Goal: Task Accomplishment & Management: Use online tool/utility

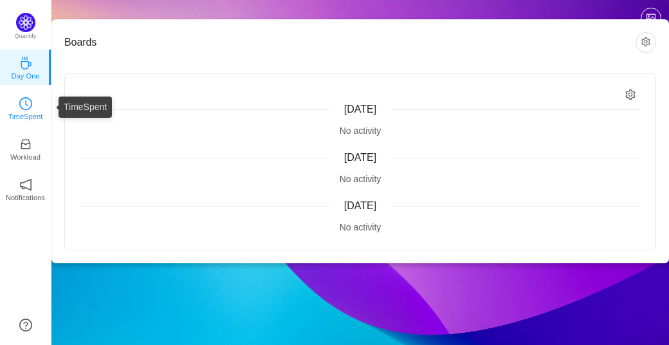
click at [30, 103] on icon "icon: clock-circle" at bounding box center [25, 103] width 13 height 13
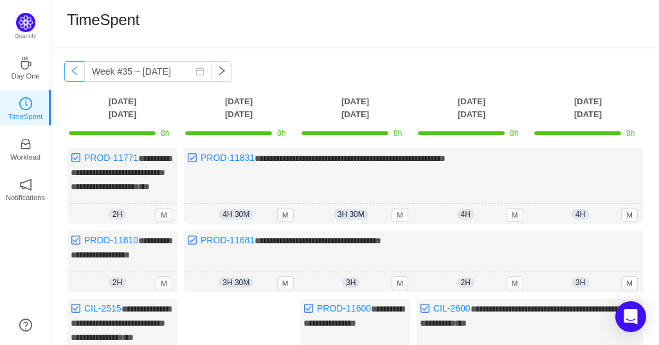
click at [68, 73] on button "button" at bounding box center [74, 71] width 21 height 21
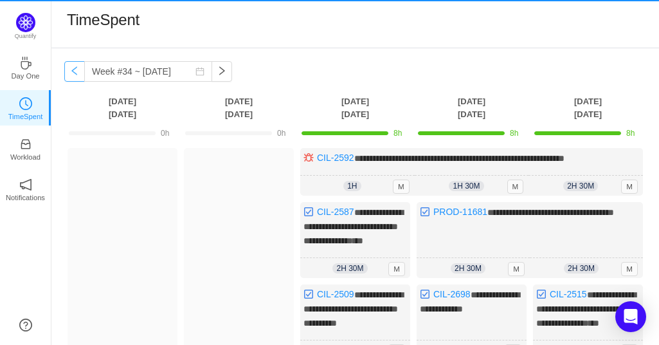
click at [68, 73] on button "button" at bounding box center [74, 71] width 21 height 21
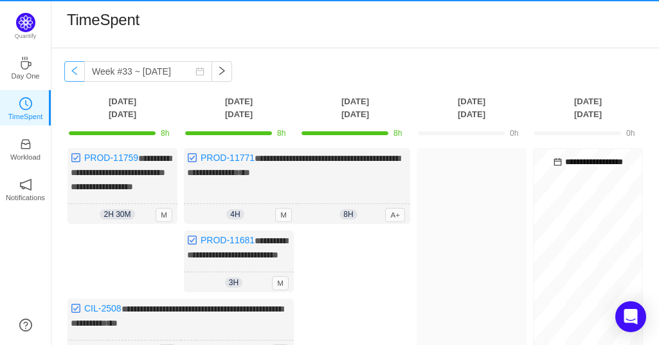
click at [68, 73] on button "button" at bounding box center [74, 71] width 21 height 21
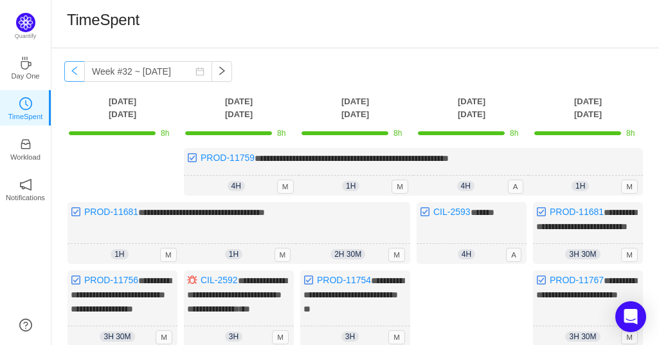
click at [78, 72] on button "button" at bounding box center [74, 71] width 21 height 21
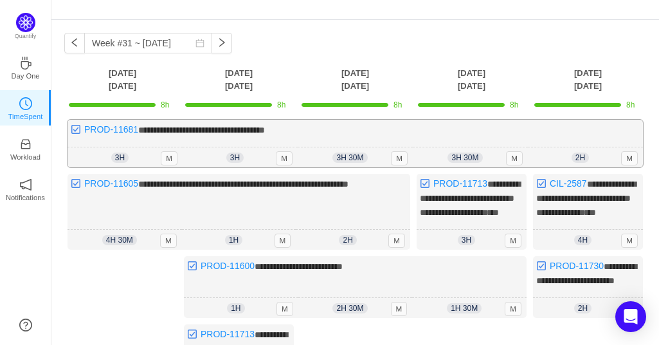
scroll to position [64, 0]
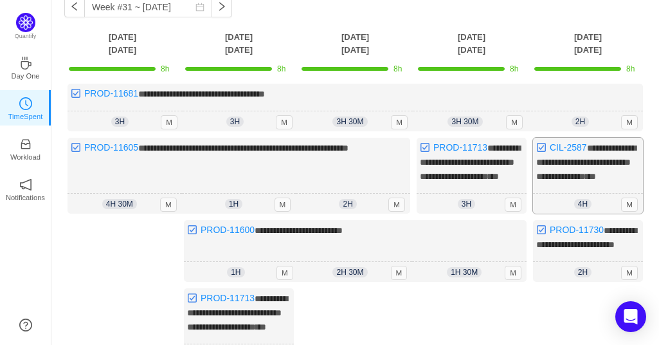
click at [575, 177] on span "**********" at bounding box center [586, 161] width 100 height 37
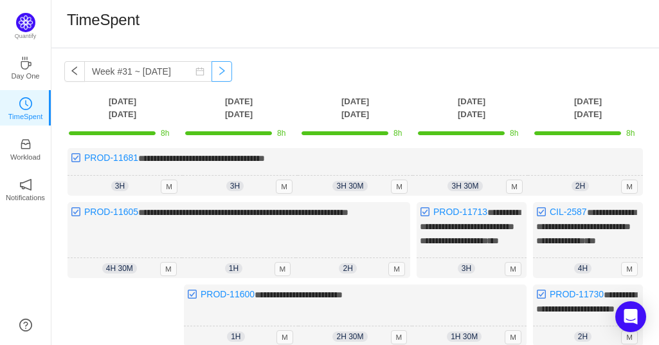
click at [215, 73] on button "button" at bounding box center [222, 71] width 21 height 21
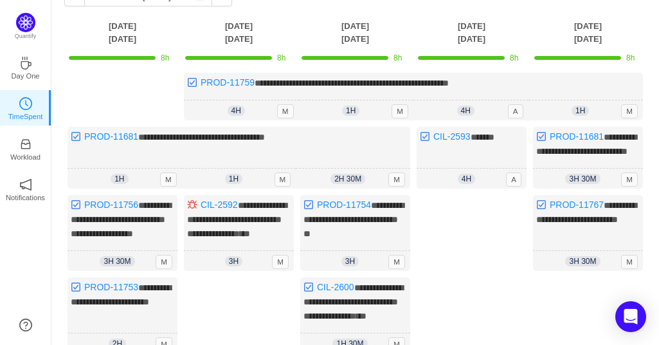
scroll to position [64, 0]
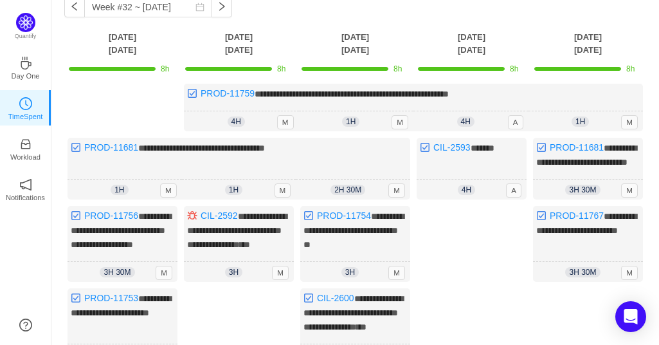
click at [224, 5] on div "**********" at bounding box center [355, 269] width 608 height 570
click at [221, 7] on button "button" at bounding box center [222, 7] width 21 height 21
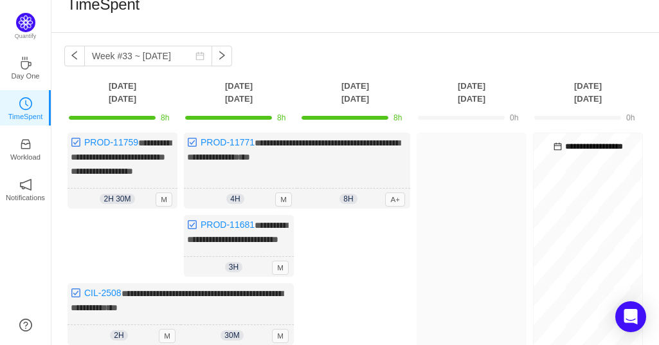
scroll to position [0, 0]
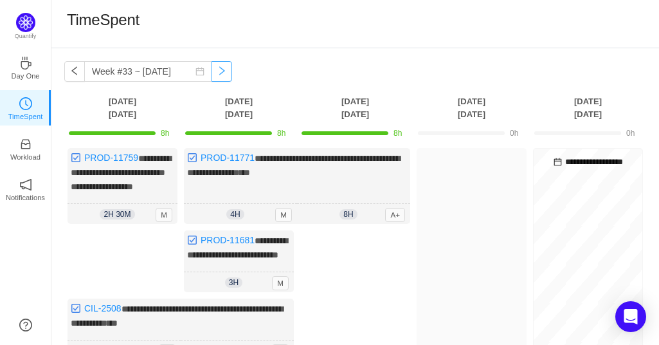
click at [212, 73] on button "button" at bounding box center [222, 71] width 21 height 21
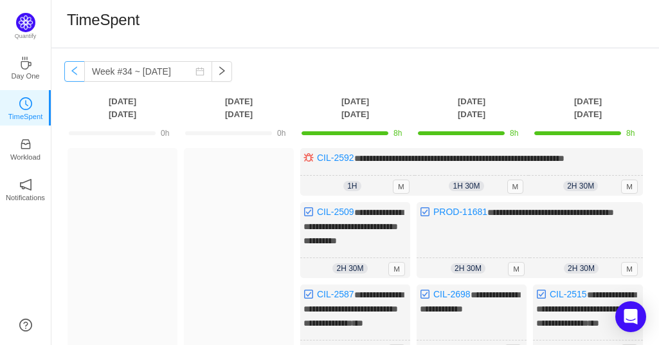
click at [78, 75] on button "button" at bounding box center [74, 71] width 21 height 21
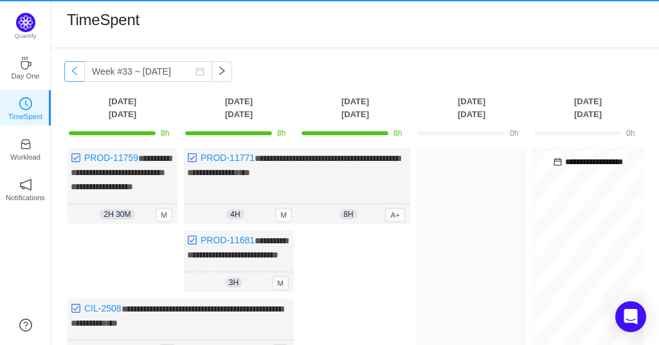
click at [75, 71] on button "button" at bounding box center [74, 71] width 21 height 21
type input "Week #32 ~ [DATE]"
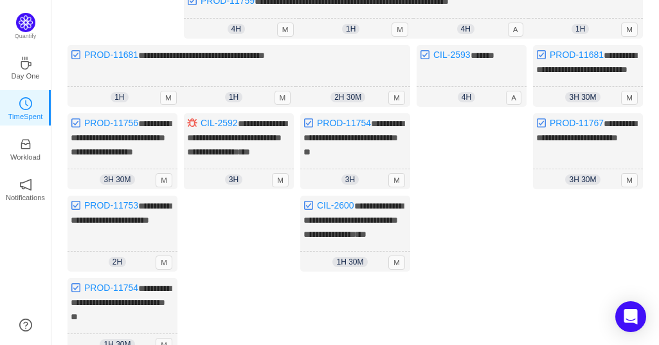
scroll to position [322, 0]
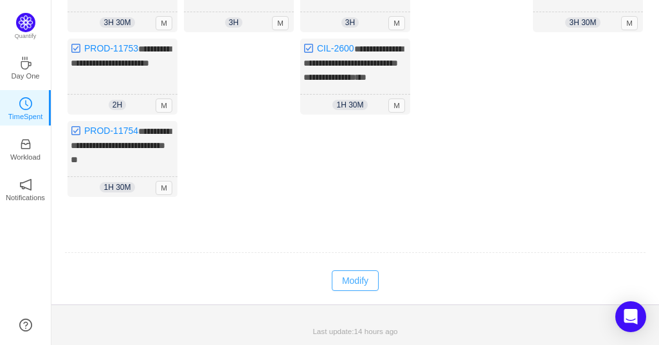
click at [356, 291] on button "Modify" at bounding box center [355, 280] width 47 height 21
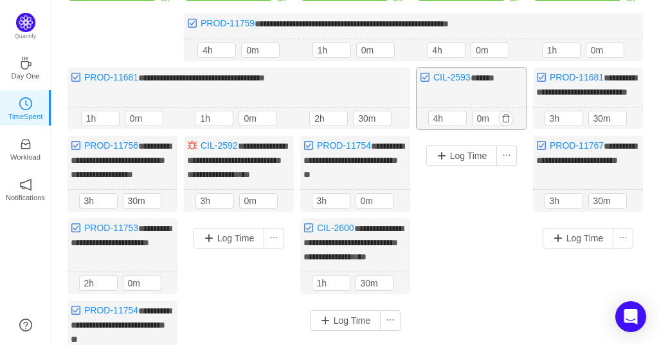
scroll to position [129, 0]
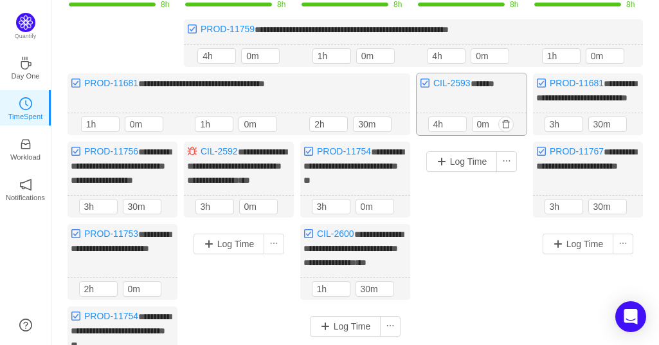
click at [480, 83] on span "****** ***" at bounding box center [483, 83] width 24 height 9
click at [481, 172] on button "Log Time" at bounding box center [461, 161] width 71 height 21
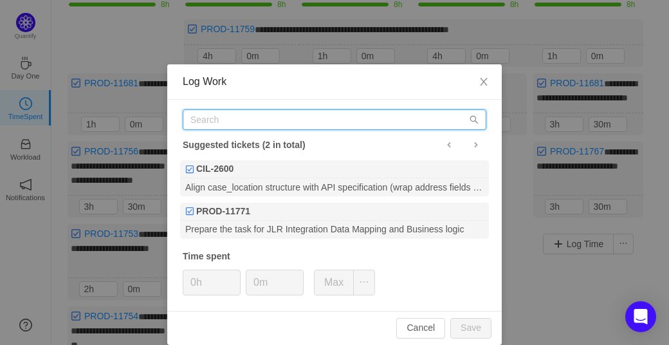
click at [296, 120] on input "text" at bounding box center [335, 119] width 304 height 21
paste input "PROD-11767"
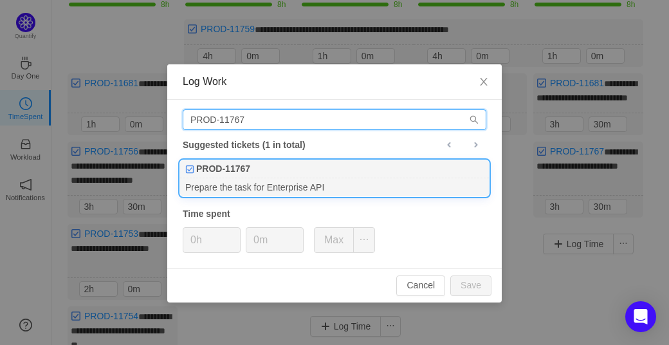
type input "PROD-11767"
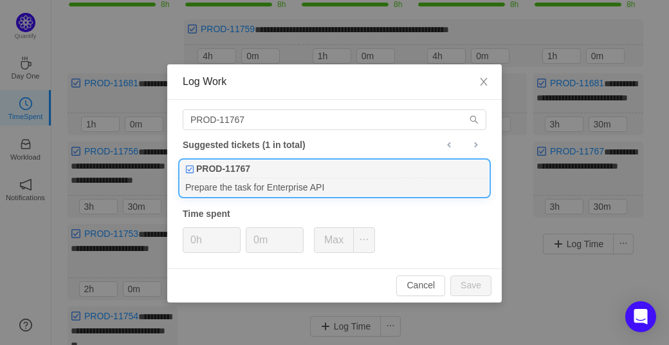
click at [256, 167] on div "PROD-11767" at bounding box center [334, 169] width 309 height 18
drag, startPoint x: 243, startPoint y: 235, endPoint x: 235, endPoint y: 232, distance: 8.1
click at [242, 234] on div "0h 0m Max" at bounding box center [279, 240] width 192 height 26
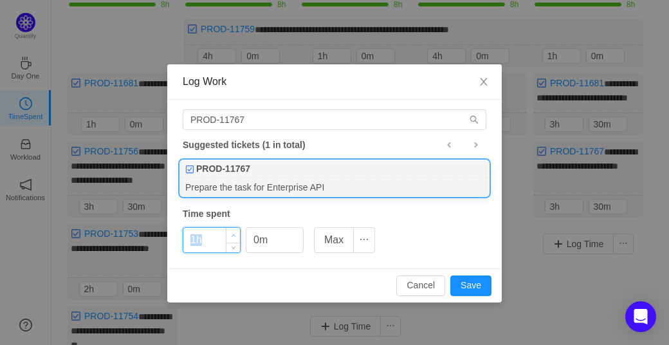
click at [235, 233] on icon "icon: up" at bounding box center [234, 235] width 5 height 5
click at [477, 288] on button "Save" at bounding box center [470, 285] width 41 height 21
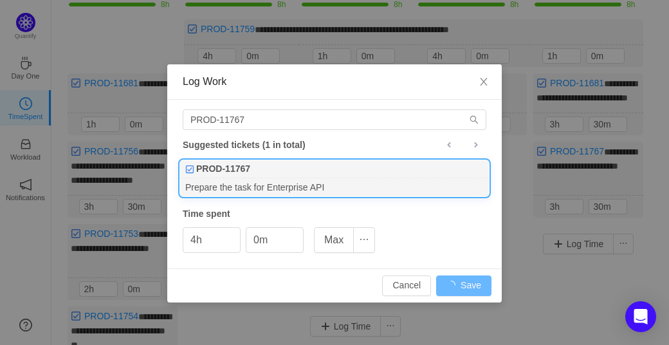
type input "0h"
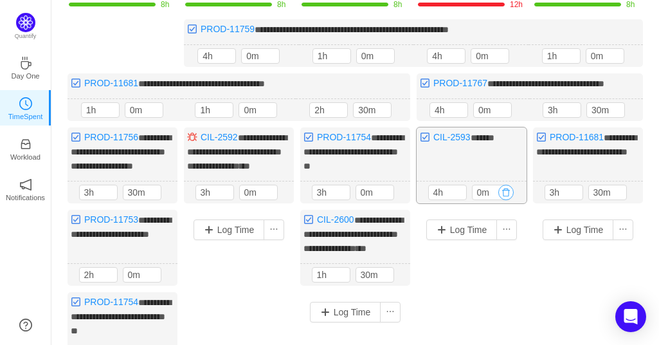
click at [504, 200] on button "button" at bounding box center [505, 192] width 15 height 15
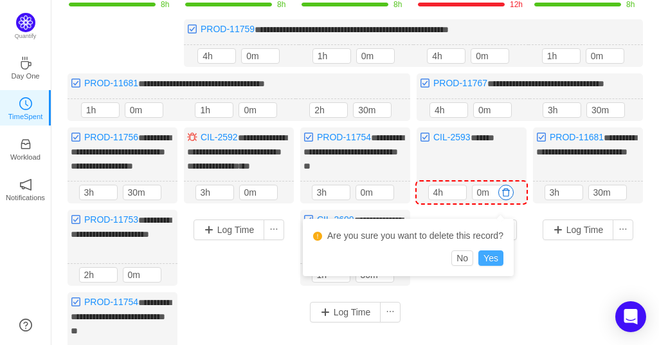
click at [498, 259] on button "Yes" at bounding box center [491, 257] width 25 height 15
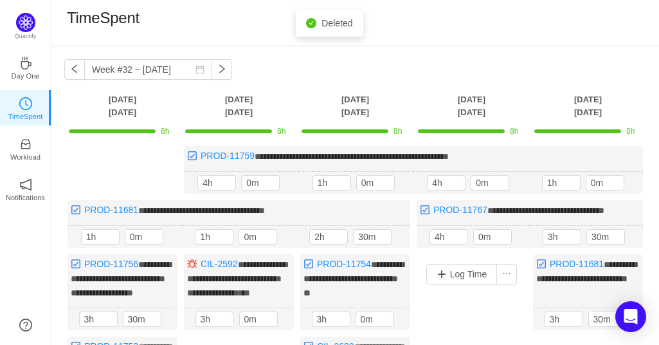
scroll to position [0, 0]
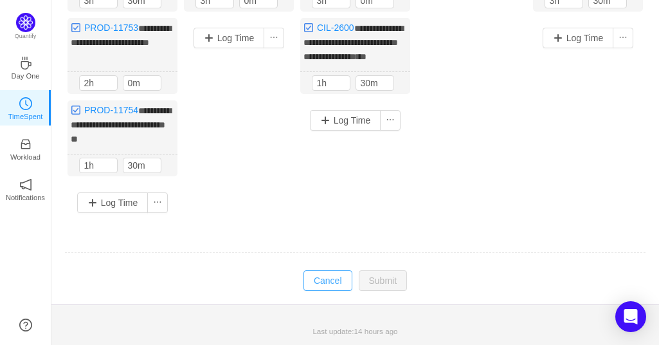
click at [325, 291] on button "Cancel" at bounding box center [328, 280] width 49 height 21
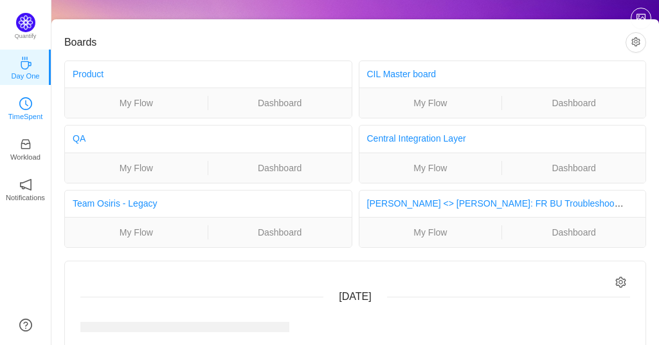
click at [19, 109] on link "TimeSpent" at bounding box center [25, 107] width 13 height 13
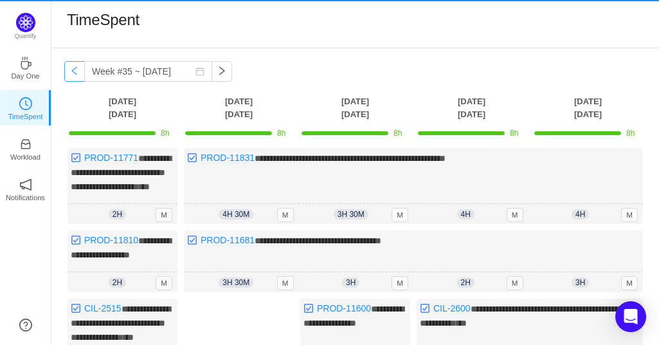
click at [77, 73] on button "button" at bounding box center [74, 71] width 21 height 21
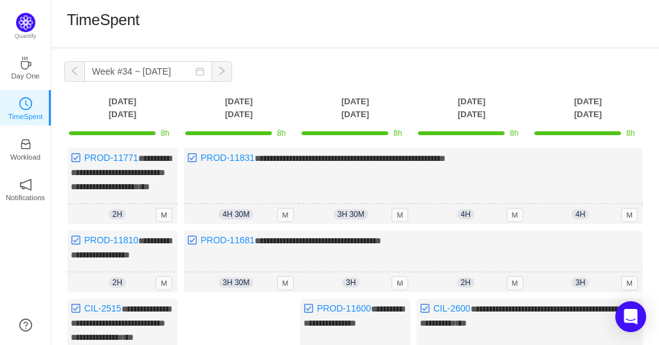
click at [77, 73] on button "button" at bounding box center [74, 71] width 21 height 21
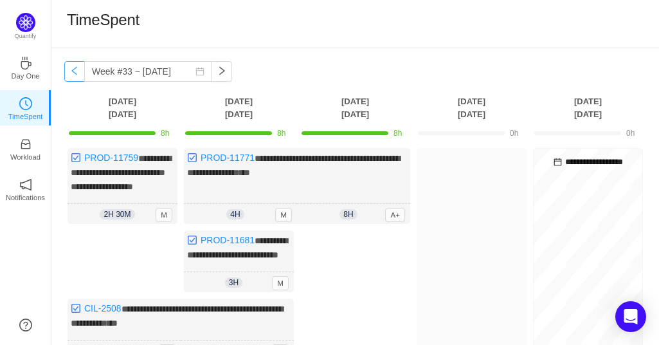
click at [76, 71] on button "button" at bounding box center [74, 71] width 21 height 21
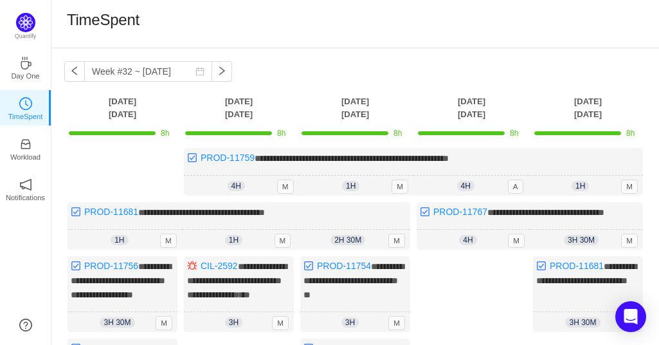
click at [216, 59] on div "**********" at bounding box center [355, 326] width 608 height 556
click at [221, 73] on button "button" at bounding box center [222, 71] width 21 height 21
type input "Week #33 ~ [DATE]"
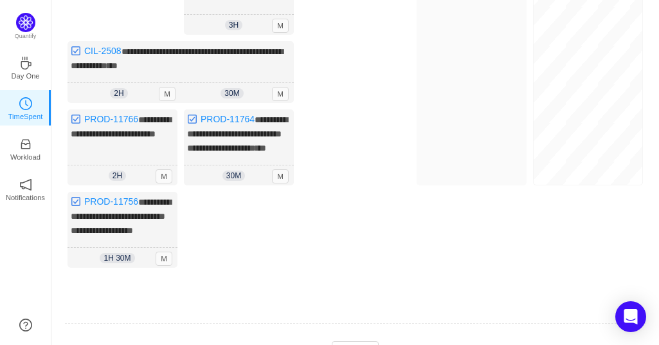
scroll to position [64, 0]
